Goal: Communication & Community: Answer question/provide support

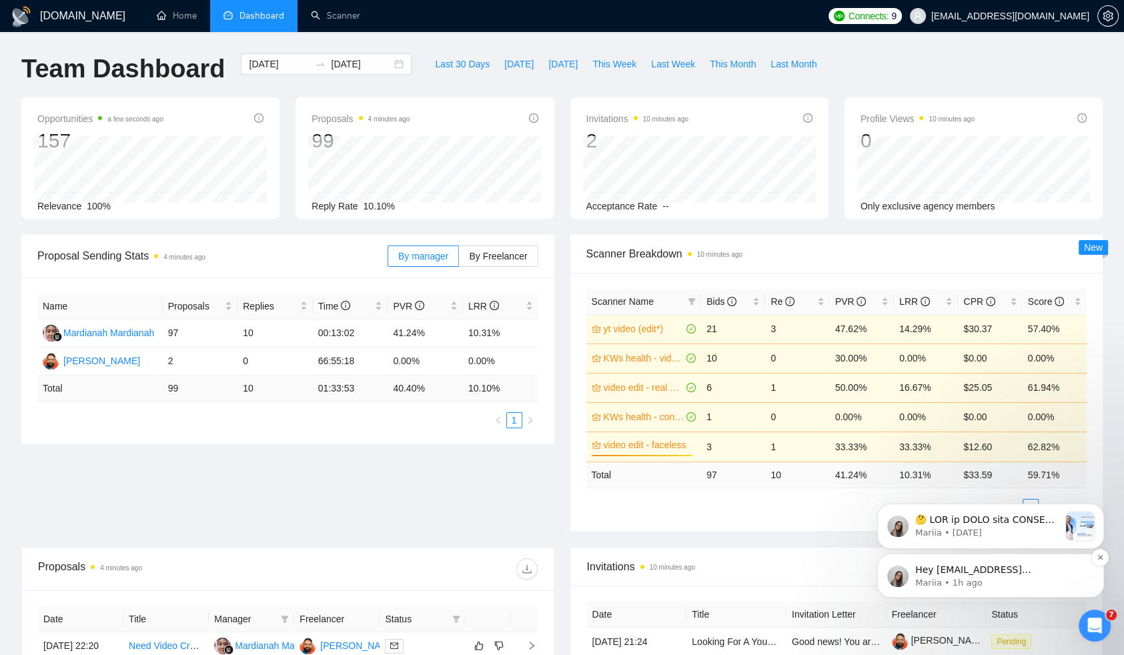
click at [964, 572] on span "Hey abu.turab@insol360.com, Looks like your Upwork agency InSol360 ran out of c…" at bounding box center [1001, 655] width 172 height 183
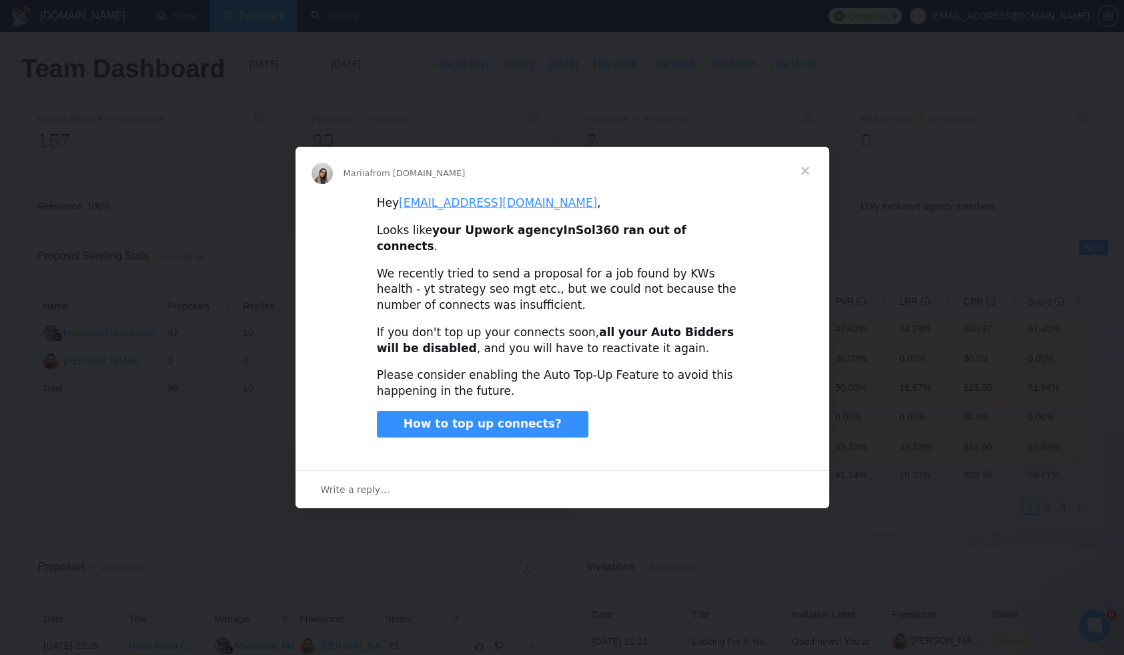
click at [805, 179] on span "Close" at bounding box center [805, 171] width 48 height 48
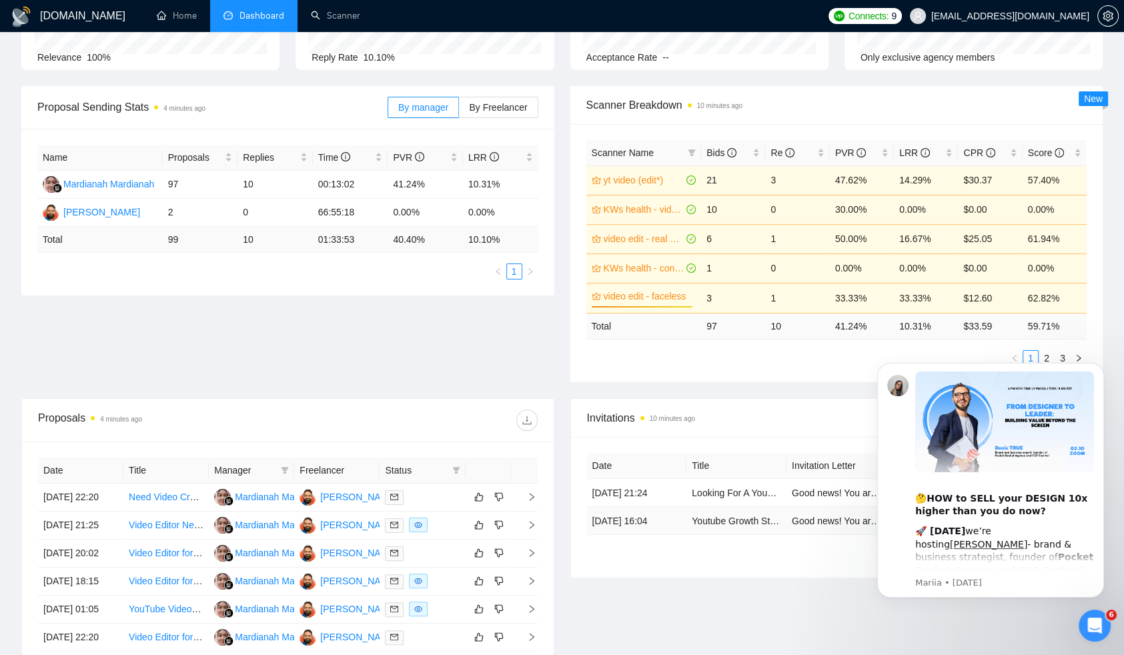
scroll to position [161, 0]
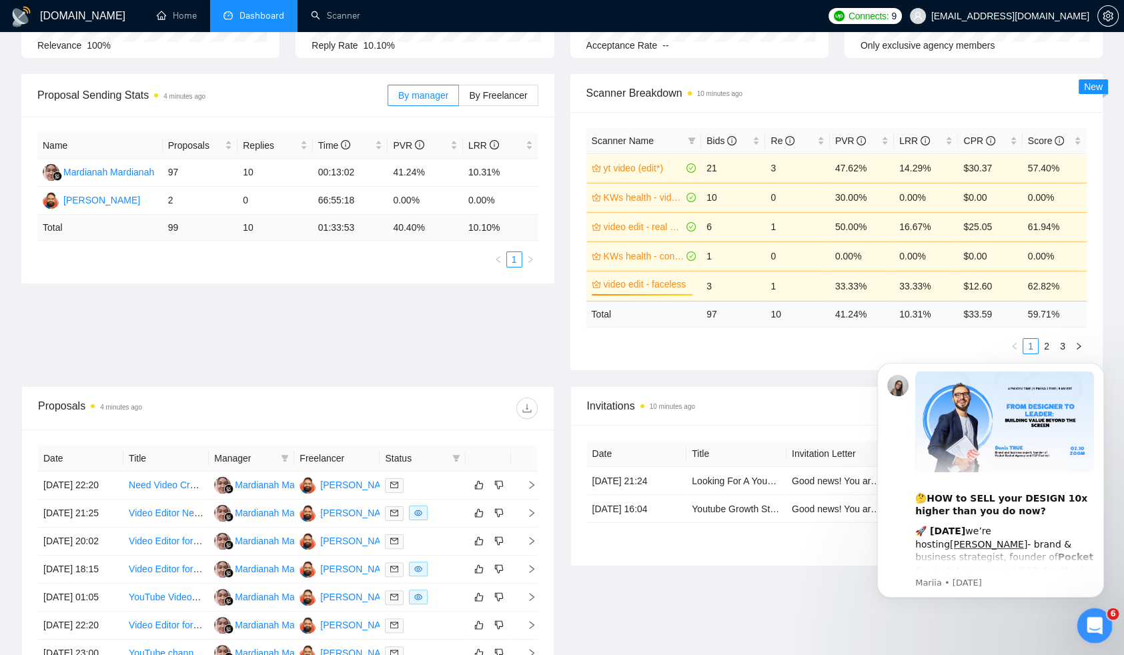
click at [1094, 632] on icon "Open Intercom Messenger" at bounding box center [1093, 624] width 22 height 22
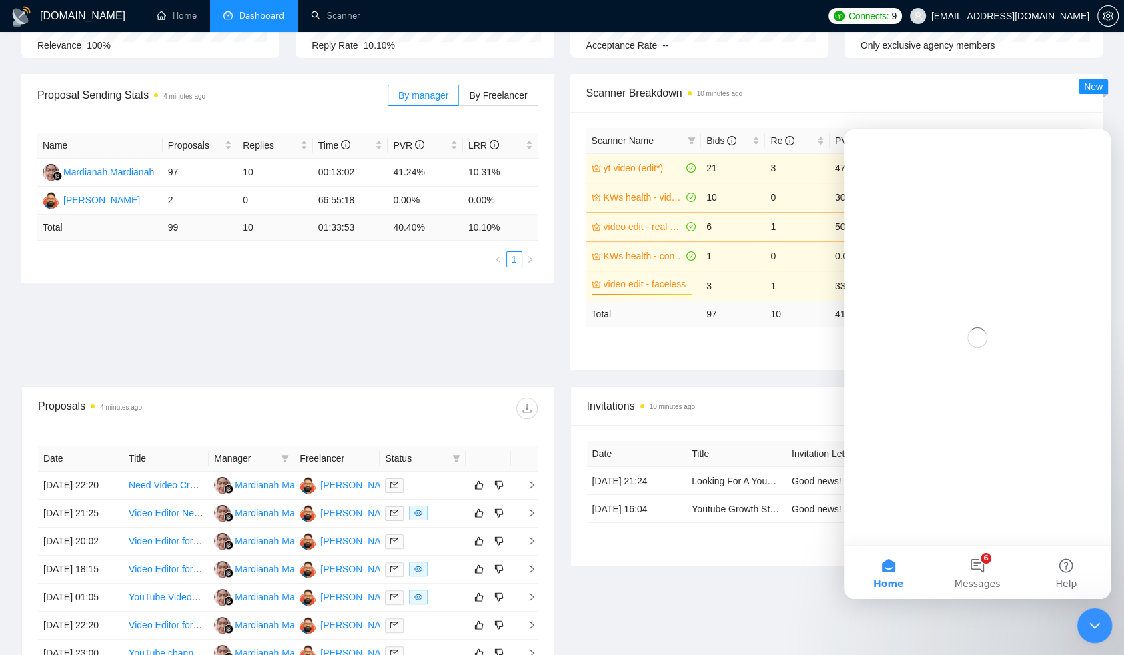
scroll to position [0, 0]
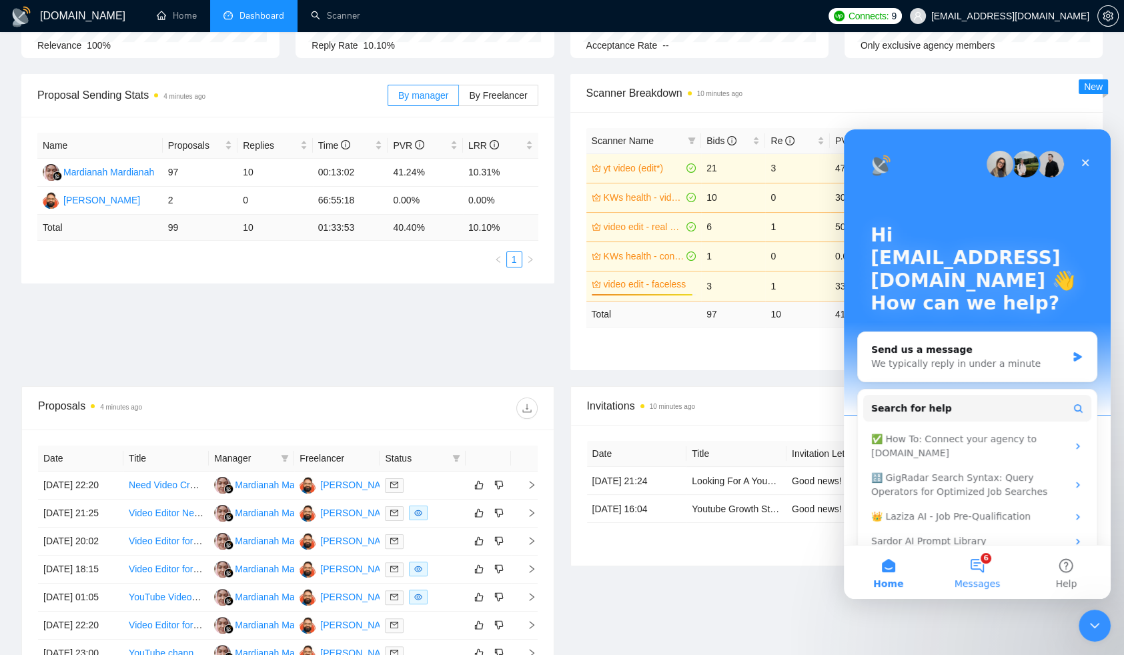
click at [985, 564] on button "6 Messages" at bounding box center [976, 572] width 89 height 53
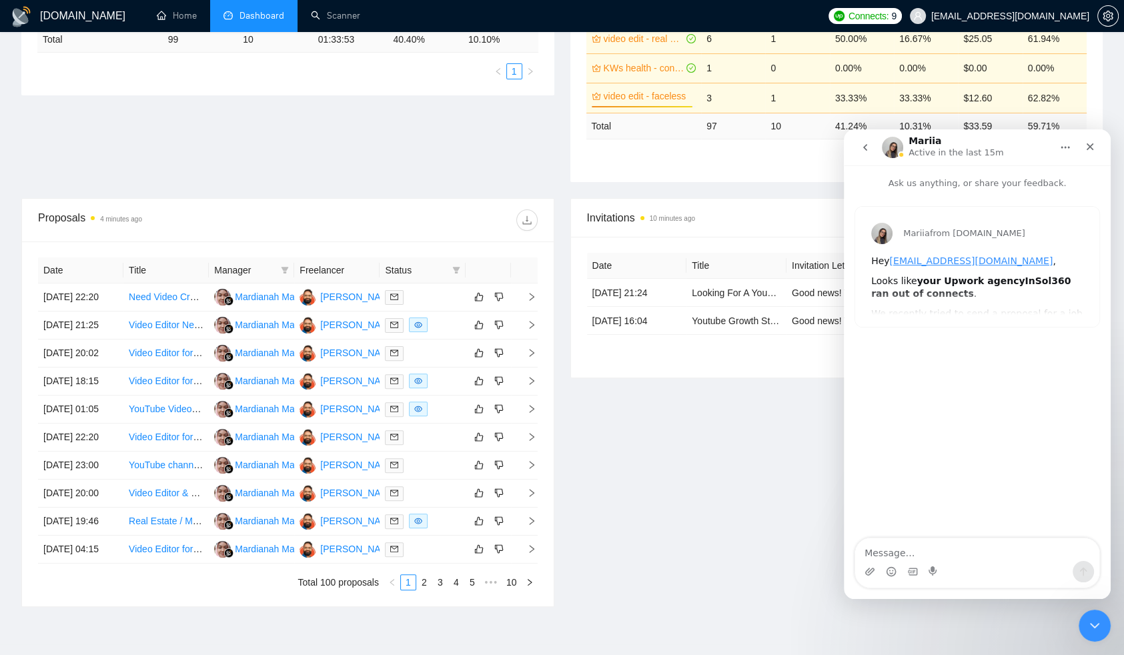
scroll to position [349, 0]
click at [973, 291] on div "Mariia from GigRadar.io Hey abu.turab@insol360.com , Looks like your Upwork age…" at bounding box center [977, 267] width 244 height 120
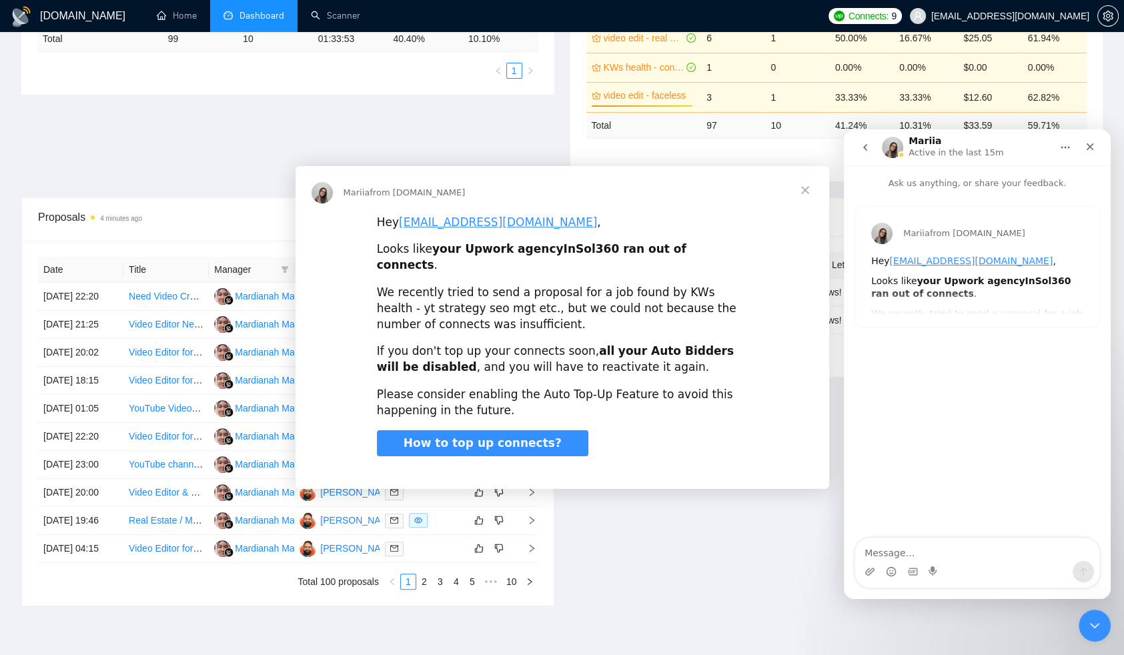
scroll to position [0, 0]
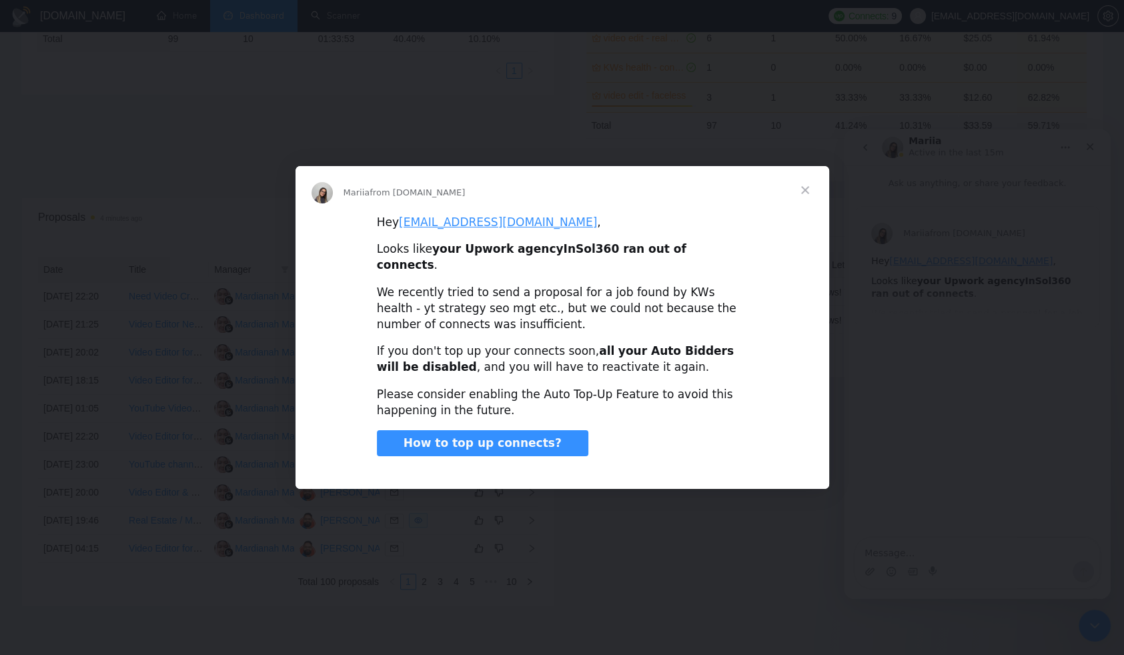
click at [803, 197] on span "Close" at bounding box center [805, 190] width 48 height 48
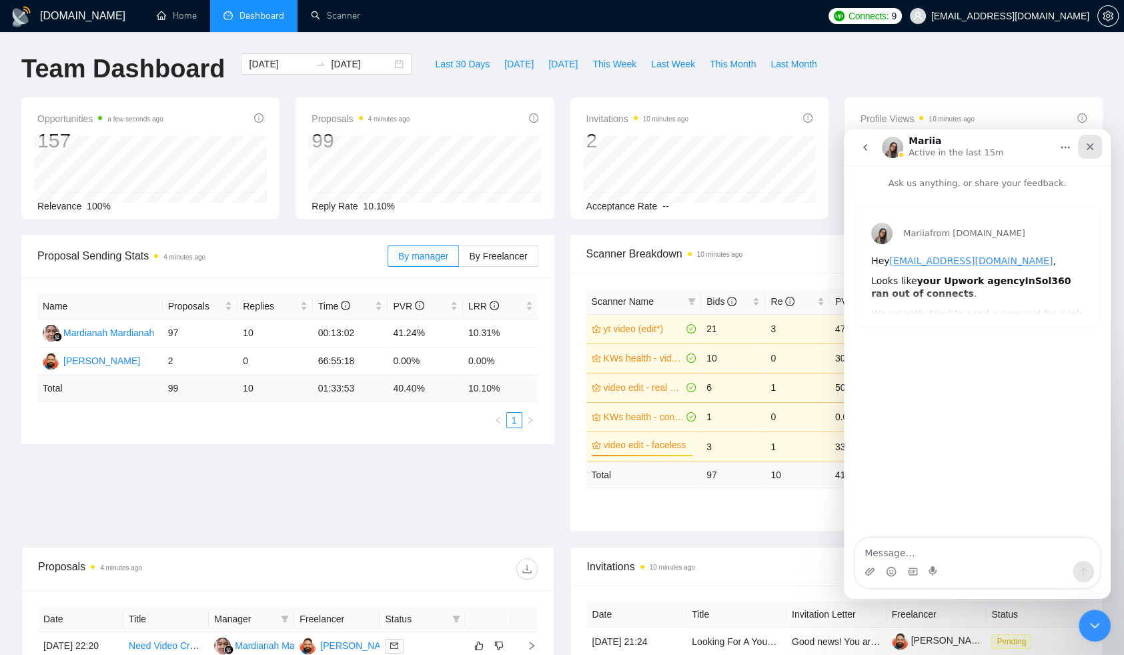
click at [1094, 147] on icon "Close" at bounding box center [1089, 146] width 11 height 11
